Goal: Information Seeking & Learning: Learn about a topic

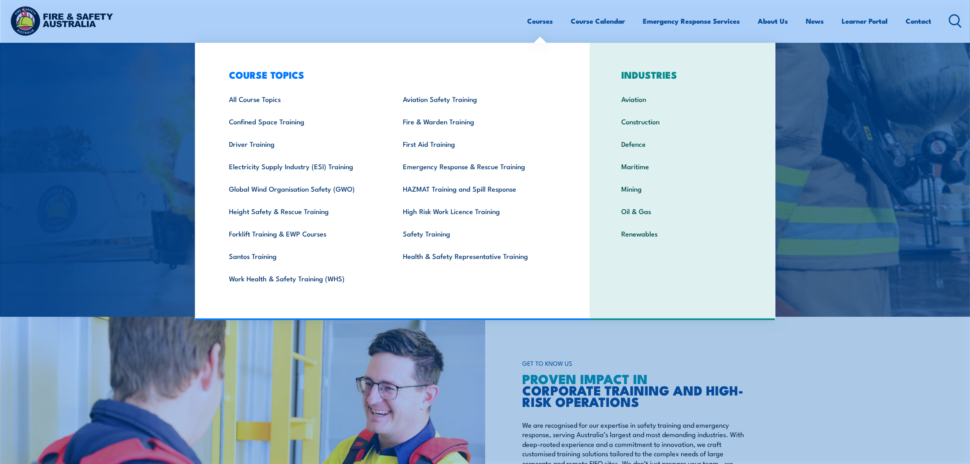
scroll to position [153, 0]
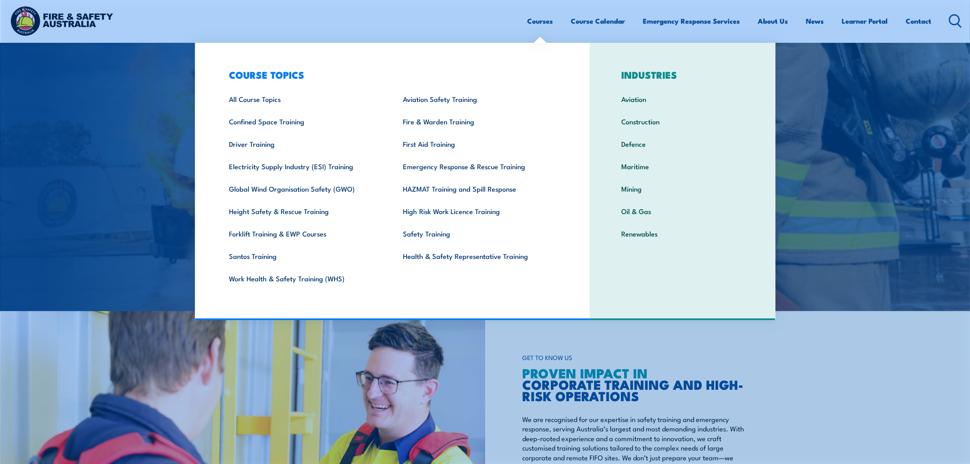
drag, startPoint x: 859, startPoint y: 337, endPoint x: 852, endPoint y: 337, distance: 6.9
click at [859, 337] on div "GET TO KNOW US PROVEN IMPACT IN CORPORATE TRAINING AND HIGH-RISK OPERATIONS We …" at bounding box center [727, 442] width 485 height 262
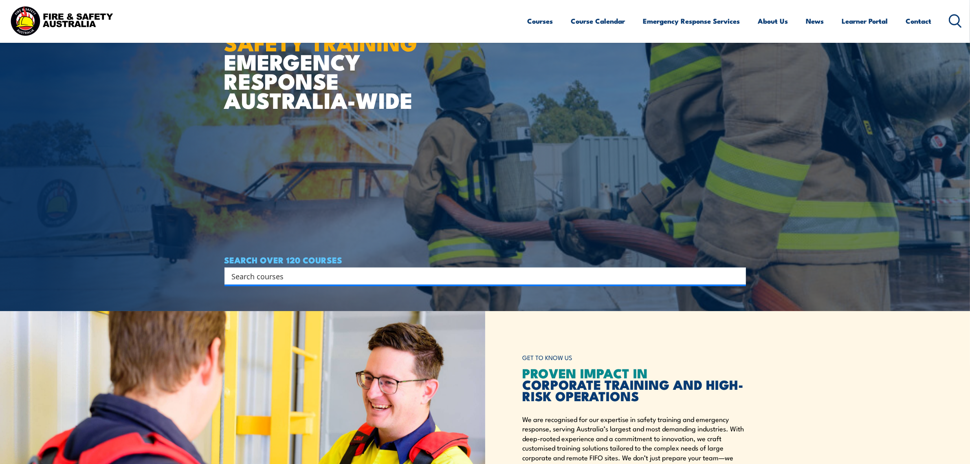
click at [707, 281] on input "Search input" at bounding box center [480, 276] width 496 height 12
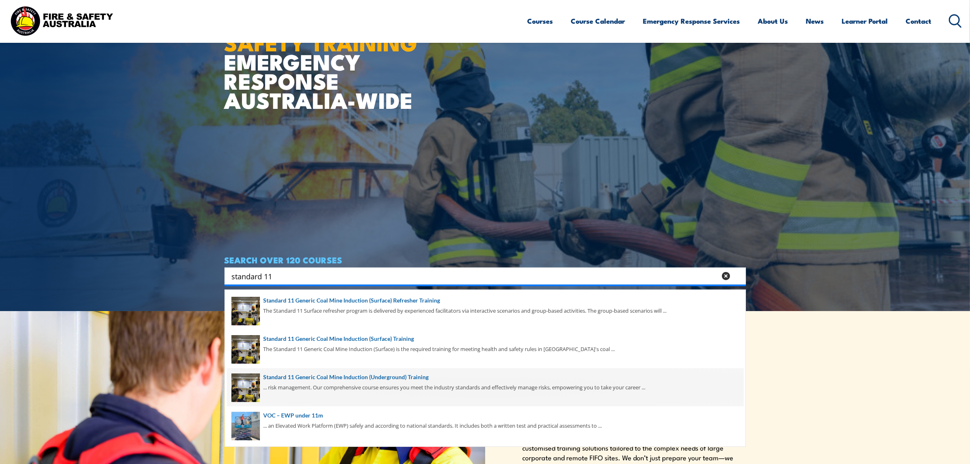
type input "standard 11"
click at [343, 384] on span at bounding box center [485, 387] width 517 height 38
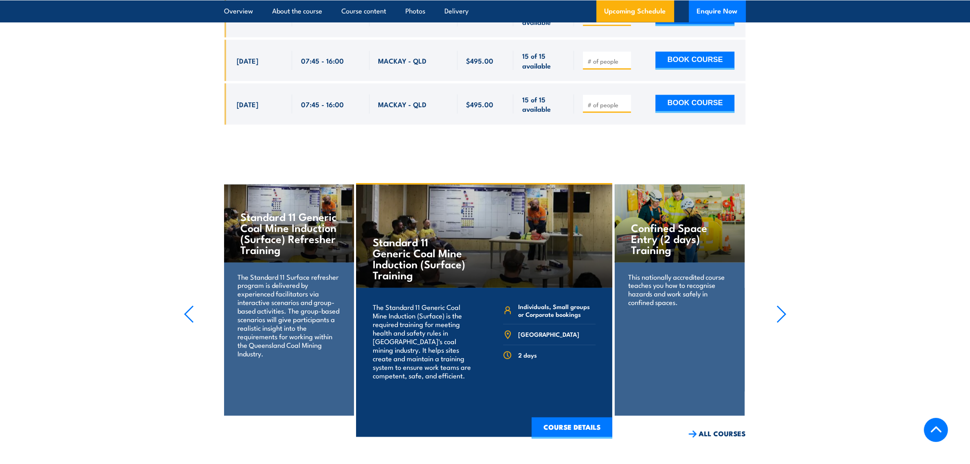
scroll to position [1681, 0]
